Goal: Communication & Community: Answer question/provide support

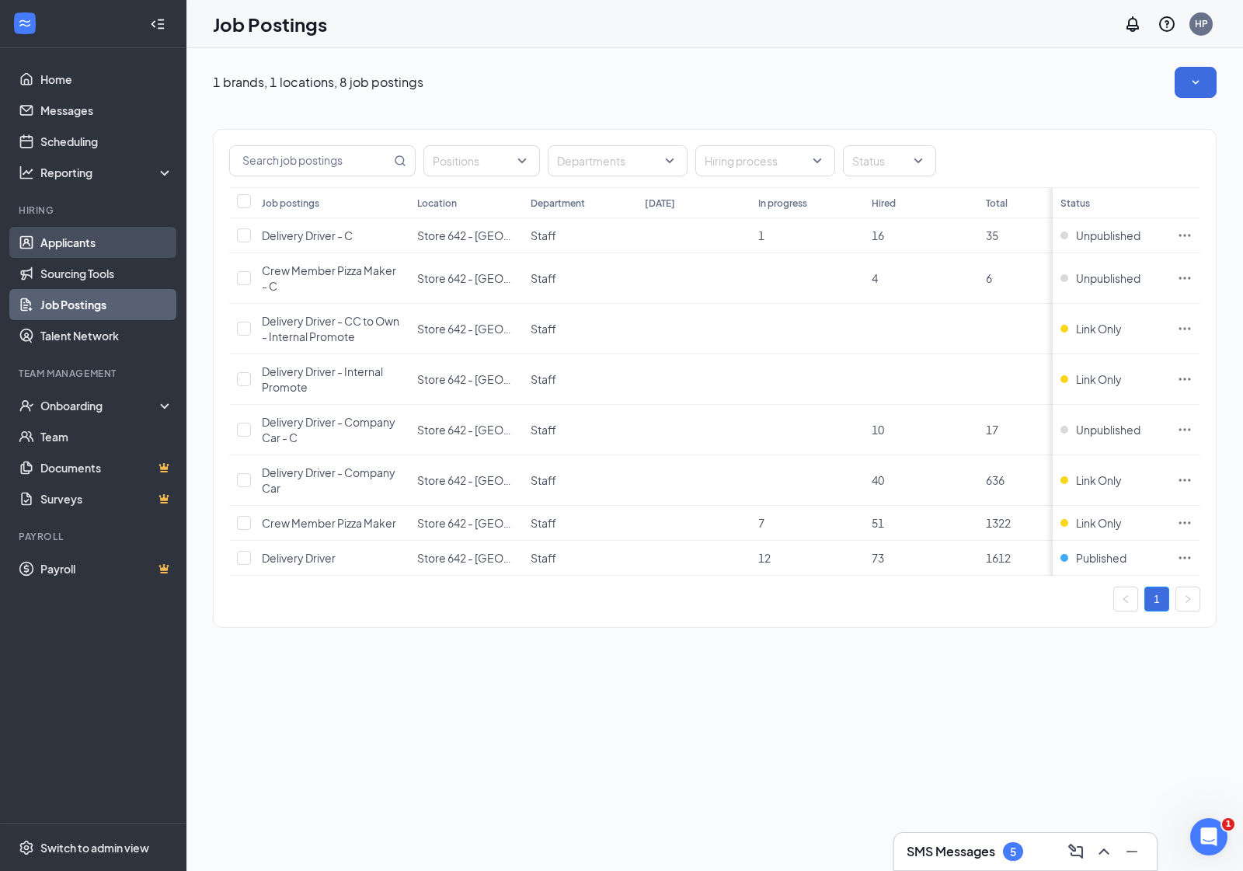
click at [71, 231] on link "Applicants" at bounding box center [106, 242] width 133 height 31
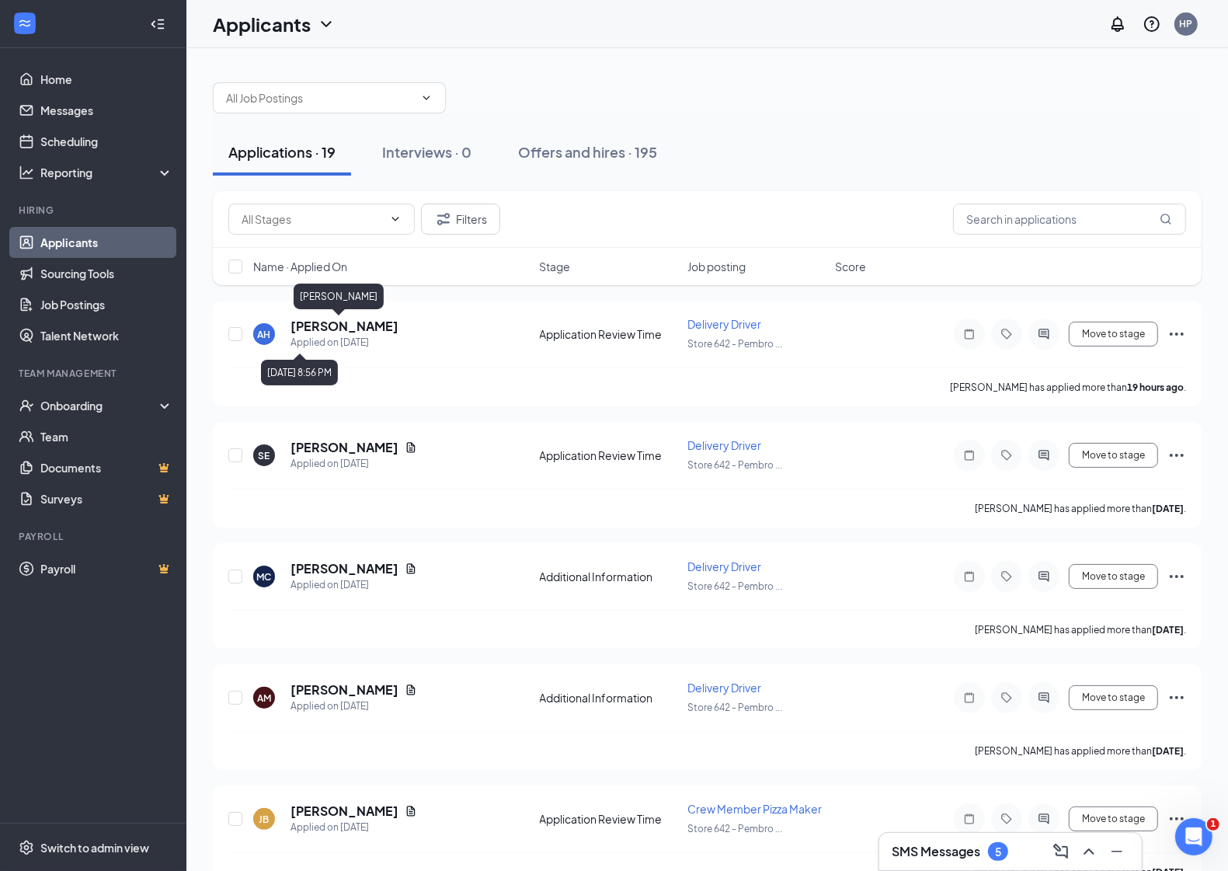
click at [326, 311] on div "[PERSON_NAME]" at bounding box center [339, 299] width 90 height 32
click at [324, 323] on h5 "[PERSON_NAME]" at bounding box center [344, 326] width 108 height 17
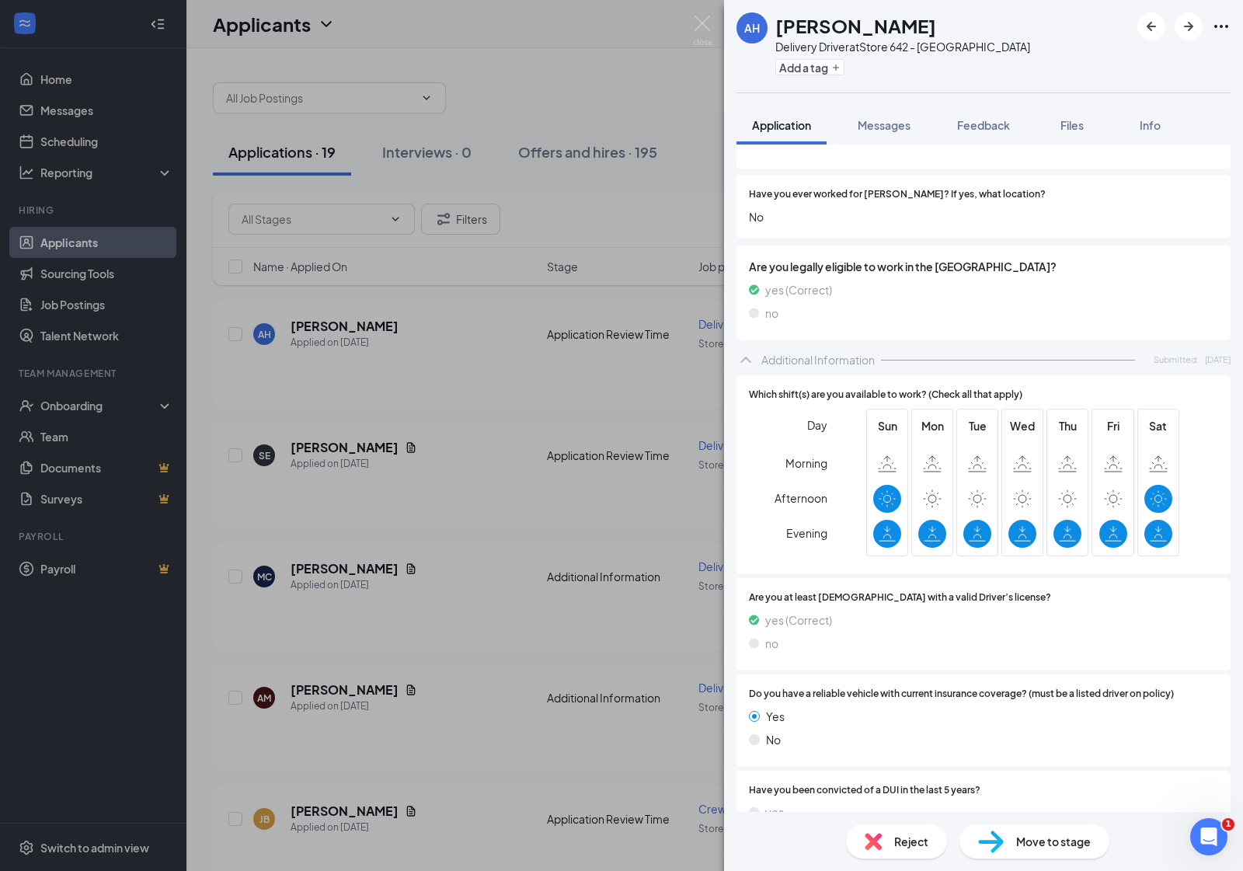
scroll to position [388, 0]
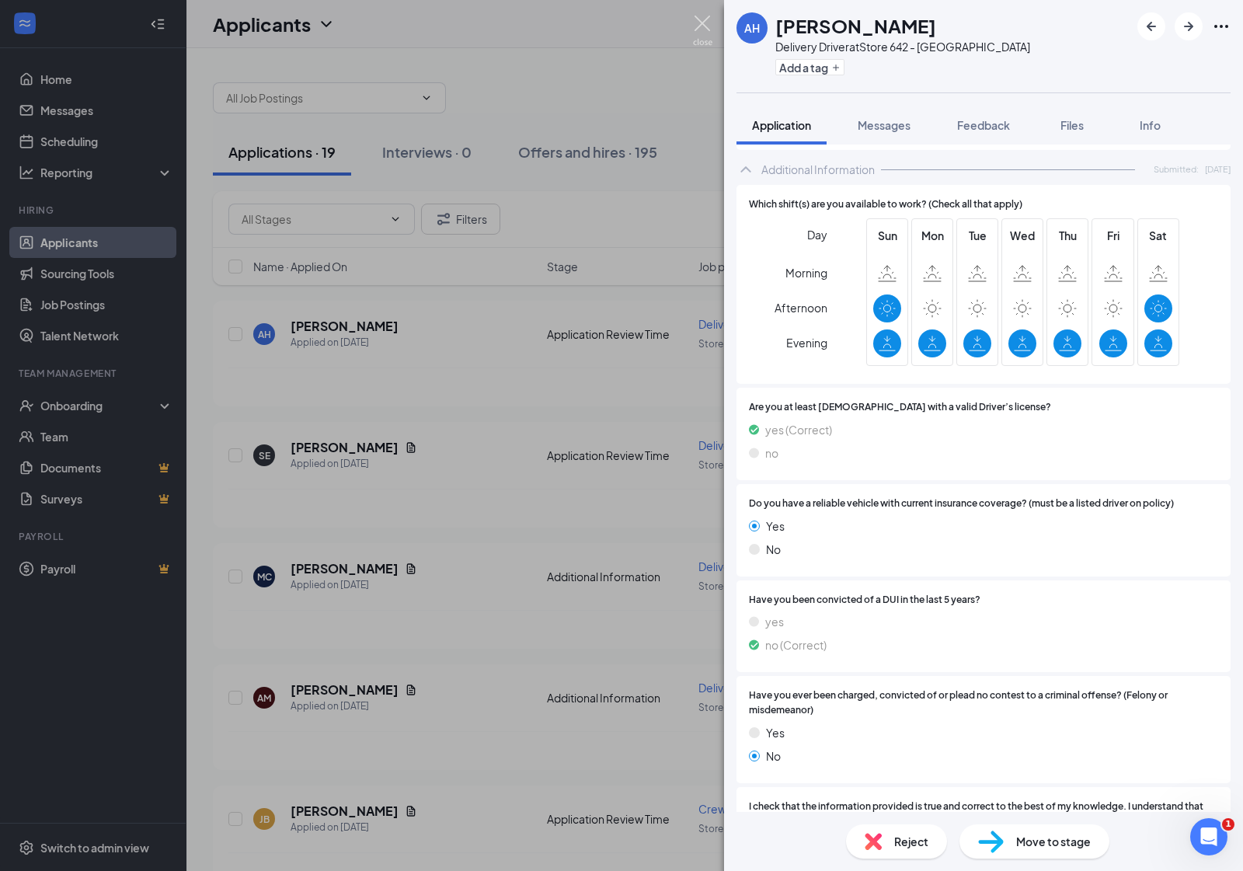
click at [708, 22] on img at bounding box center [702, 31] width 19 height 30
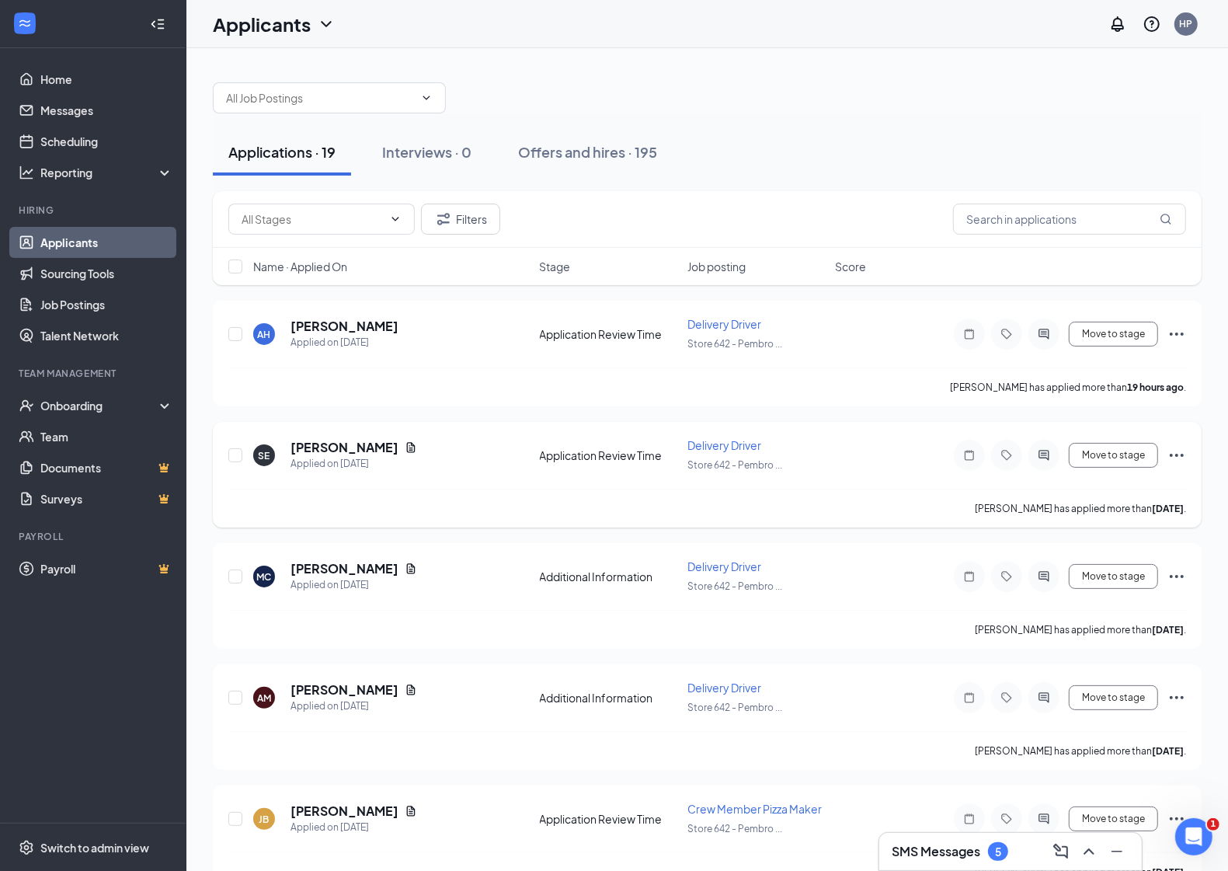
click at [323, 444] on h5 "[PERSON_NAME]" at bounding box center [344, 447] width 108 height 17
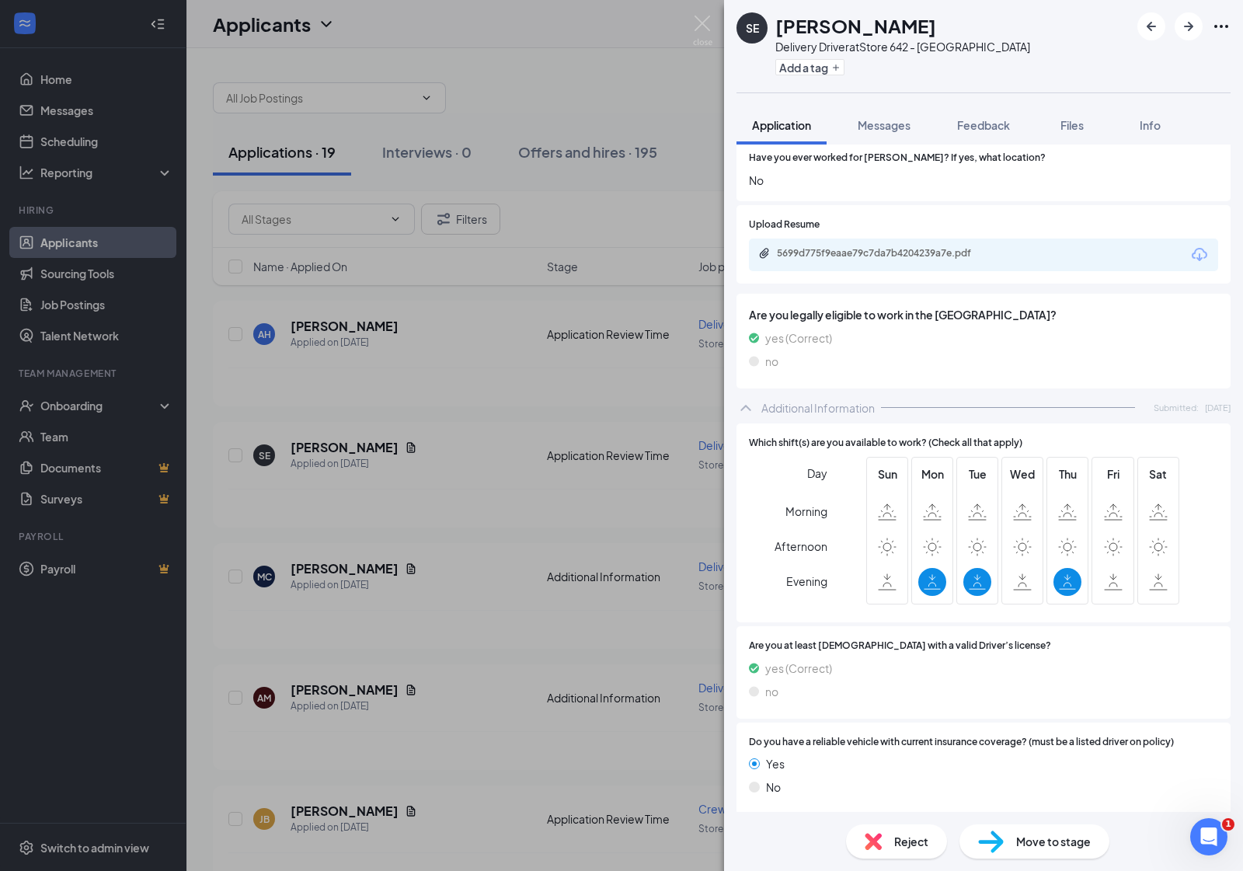
scroll to position [485, 0]
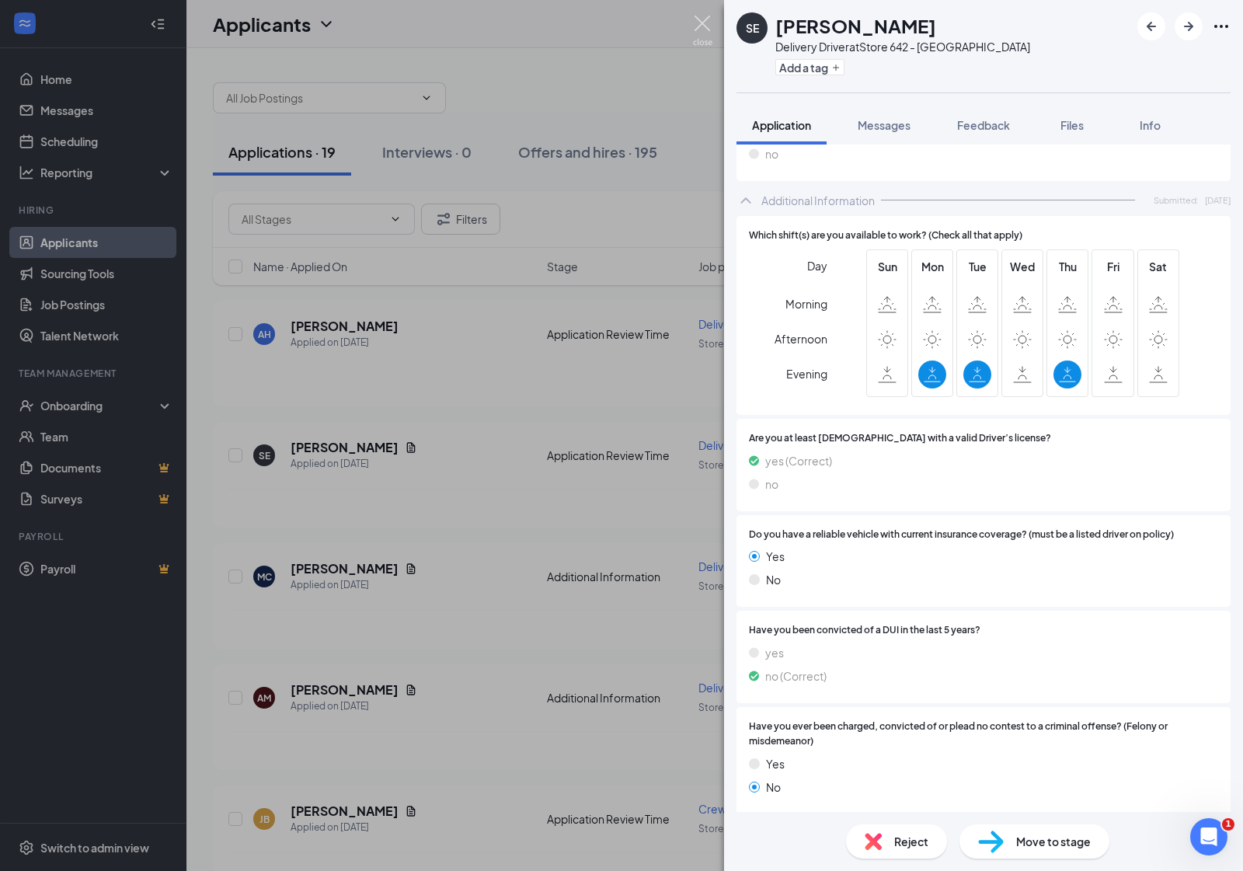
click at [703, 21] on img at bounding box center [702, 31] width 19 height 30
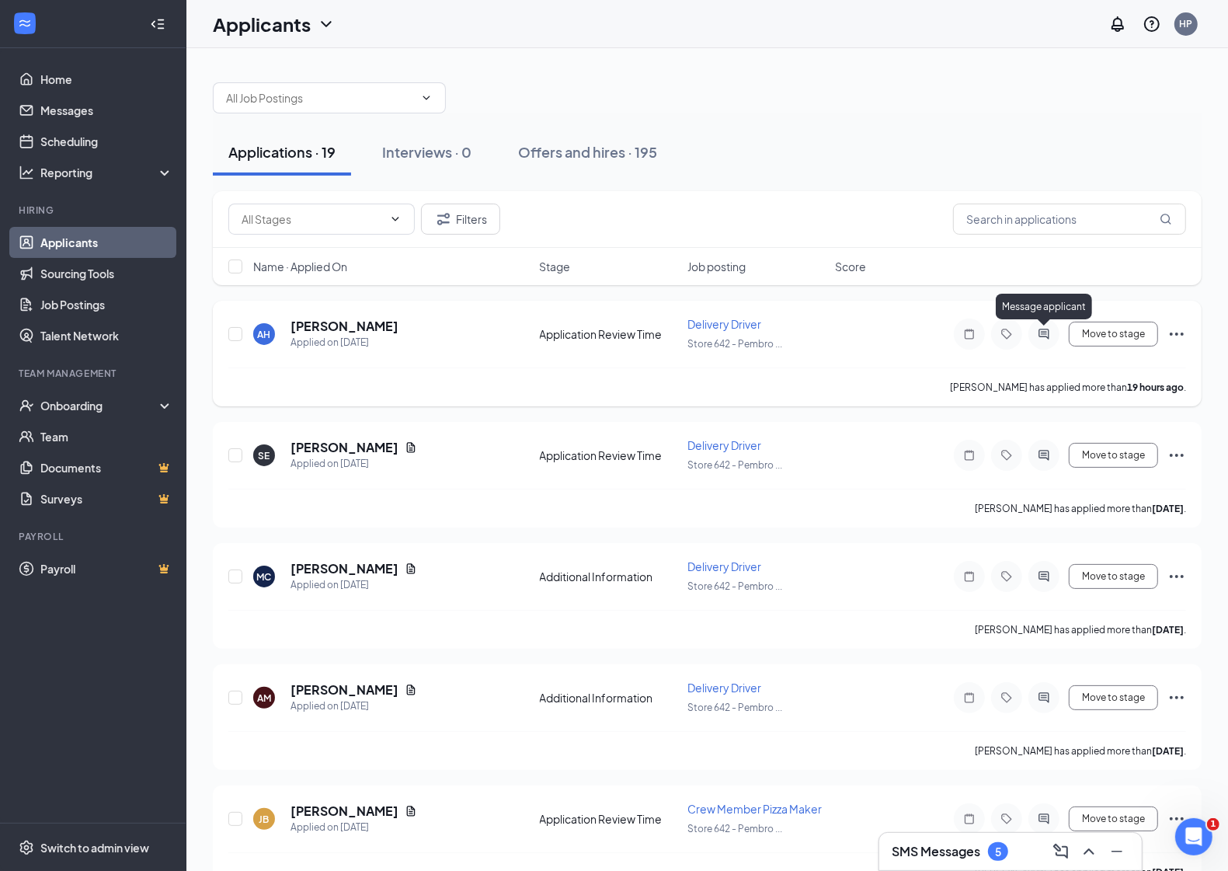
click at [1046, 331] on icon "ActiveChat" at bounding box center [1043, 334] width 19 height 12
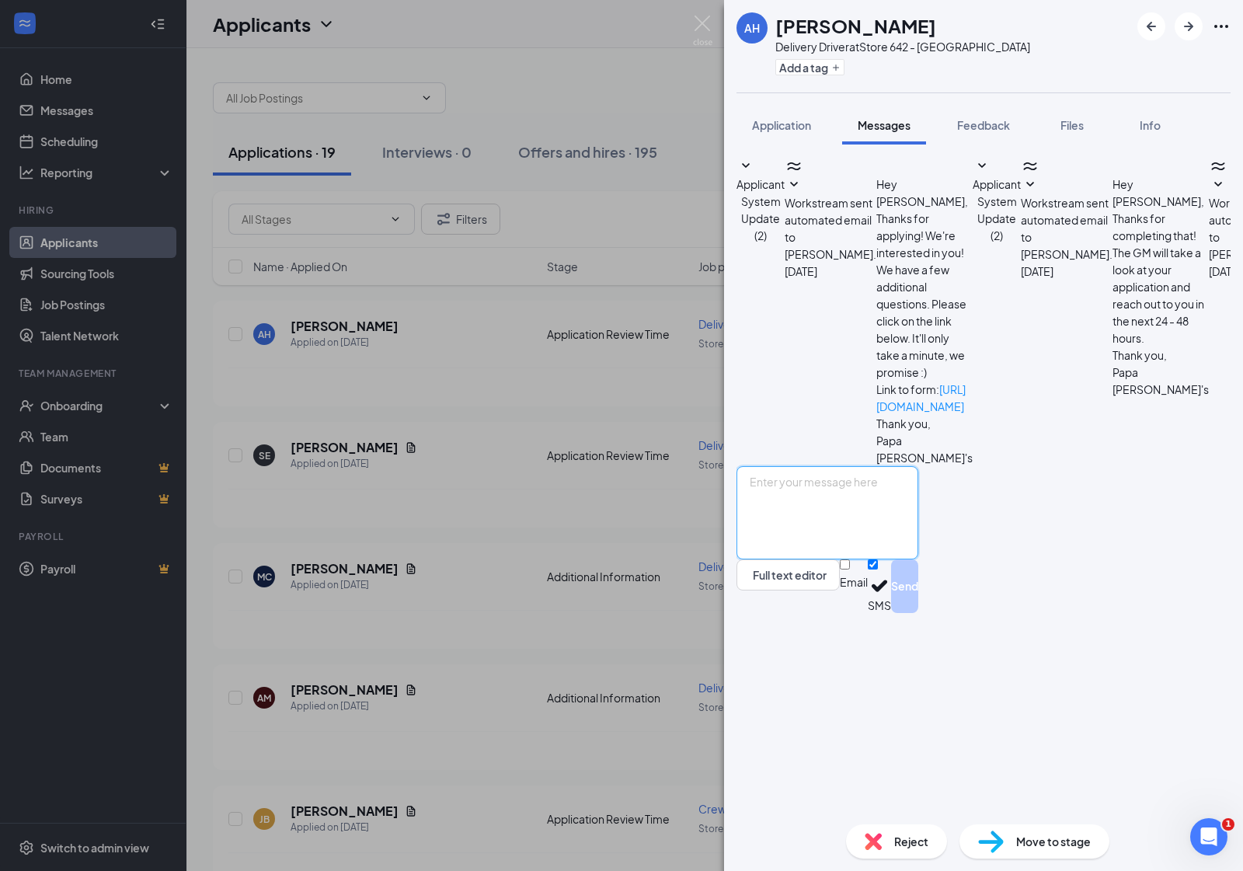
click at [887, 559] on textarea at bounding box center [827, 512] width 182 height 93
click at [871, 559] on textarea "Good afternoon [PERSON_NAME], this is [PERSON_NAME] the General Manager from [P…" at bounding box center [827, 512] width 182 height 93
click at [875, 559] on textarea "Good afternoon [PERSON_NAME], this is [PERSON_NAME] the General Manager from [P…" at bounding box center [827, 512] width 182 height 93
click at [918, 559] on textarea "Good afternoon [PERSON_NAME], this is [PERSON_NAME] the General Manager from [P…" at bounding box center [827, 512] width 182 height 93
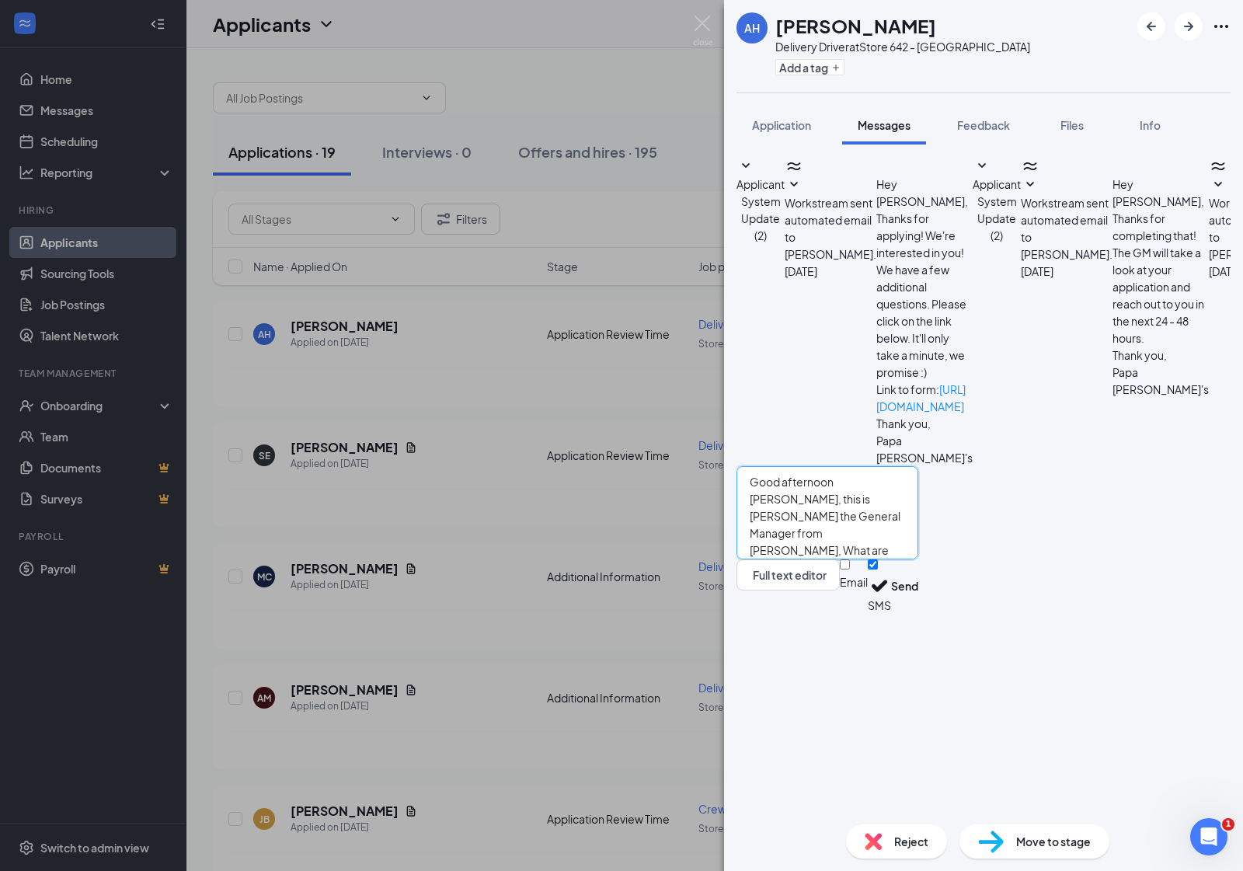
click at [918, 559] on textarea "Good afternoon [PERSON_NAME], this is [PERSON_NAME] the General Manager from [P…" at bounding box center [827, 512] width 182 height 93
type textarea "Good afternoon [PERSON_NAME], this is [PERSON_NAME] the General Manager from [P…"
click at [918, 613] on button "Send" at bounding box center [904, 586] width 27 height 54
